Goal: Find specific page/section: Find specific page/section

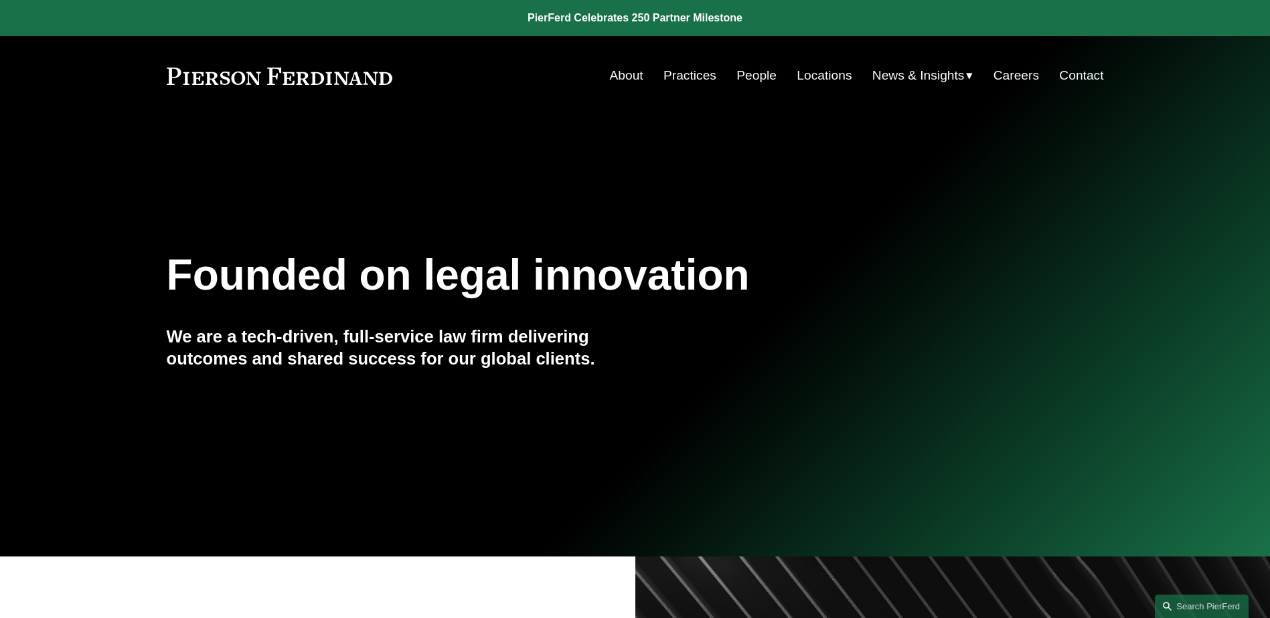
click at [829, 76] on link "Locations" at bounding box center [823, 75] width 55 height 25
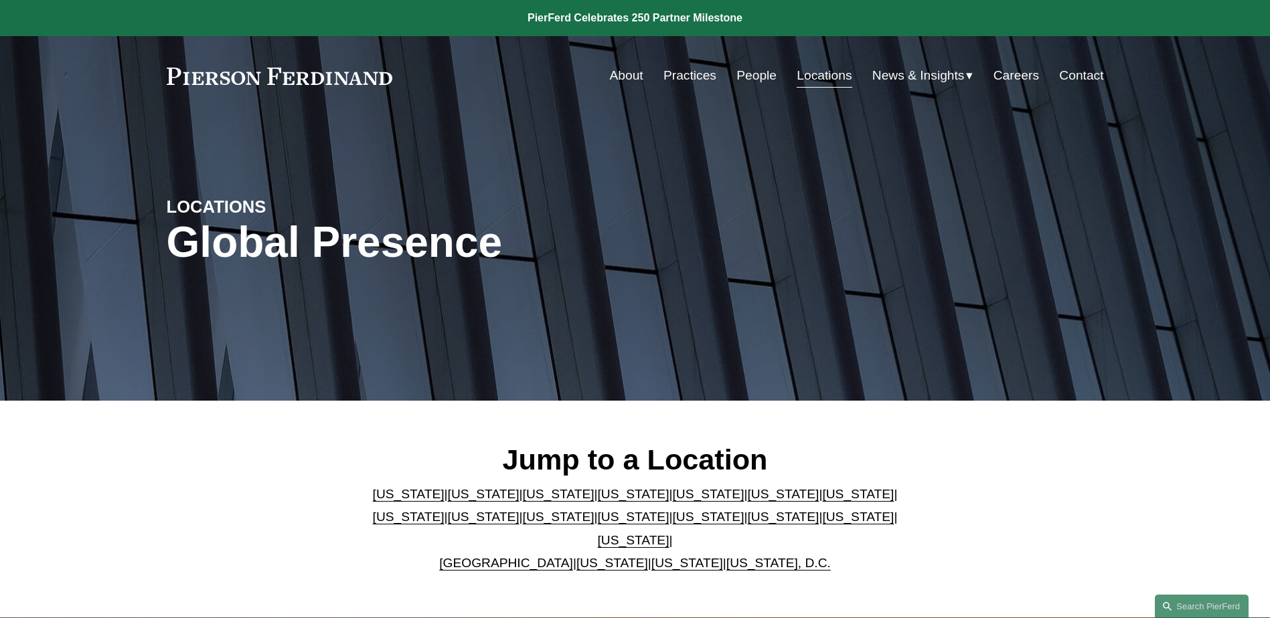
click at [747, 501] on link "[US_STATE]" at bounding box center [783, 494] width 72 height 14
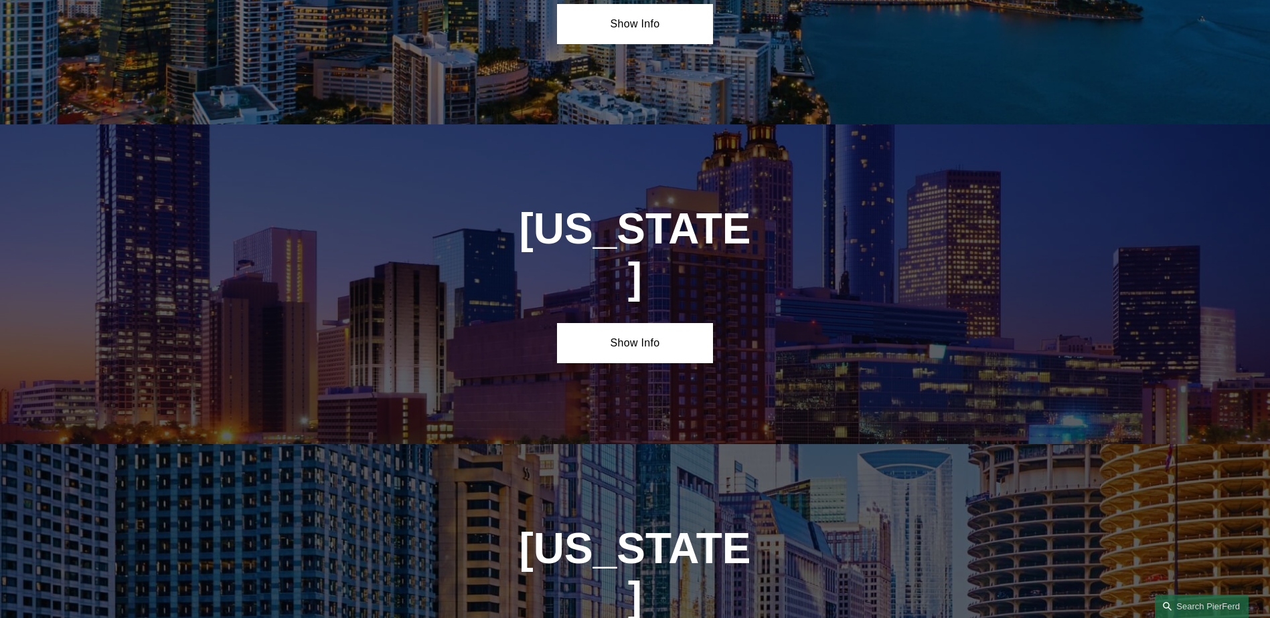
scroll to position [2016, 0]
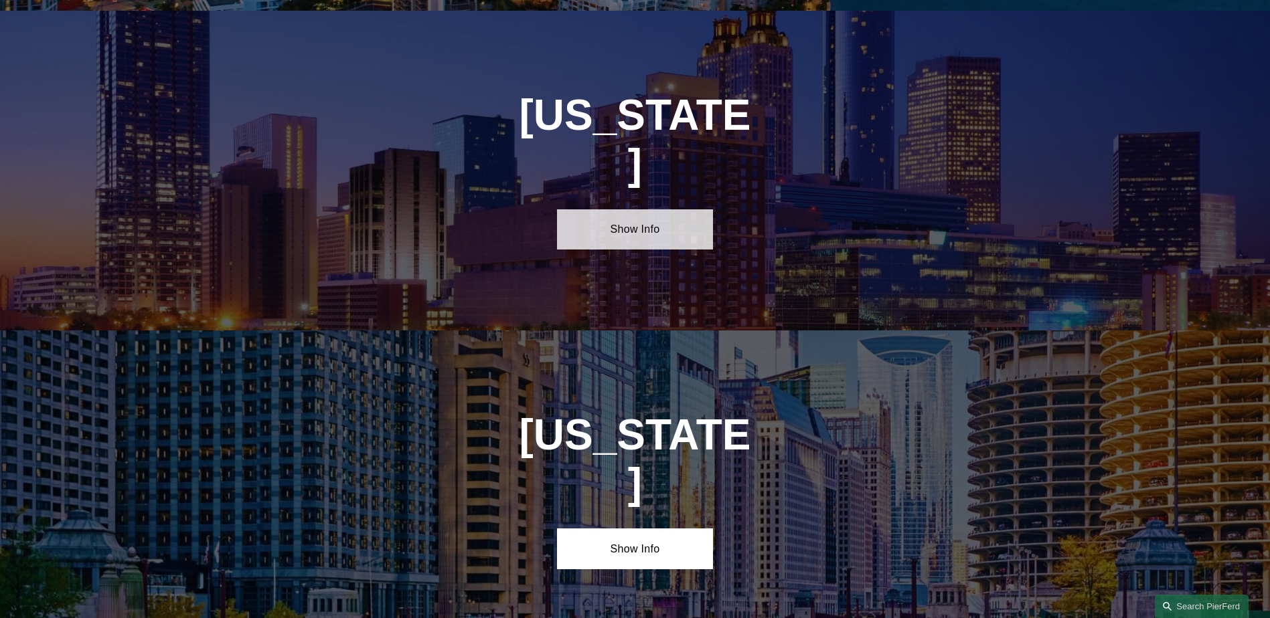
click at [624, 209] on link "Show Info" at bounding box center [635, 229] width 156 height 40
